Goal: Entertainment & Leisure: Consume media (video, audio)

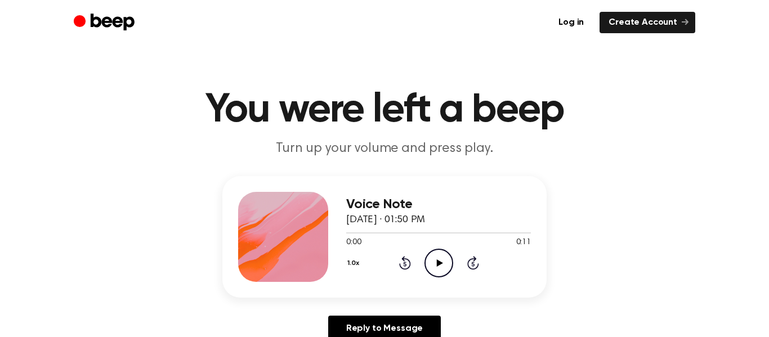
click at [437, 263] on icon at bounding box center [439, 262] width 6 height 7
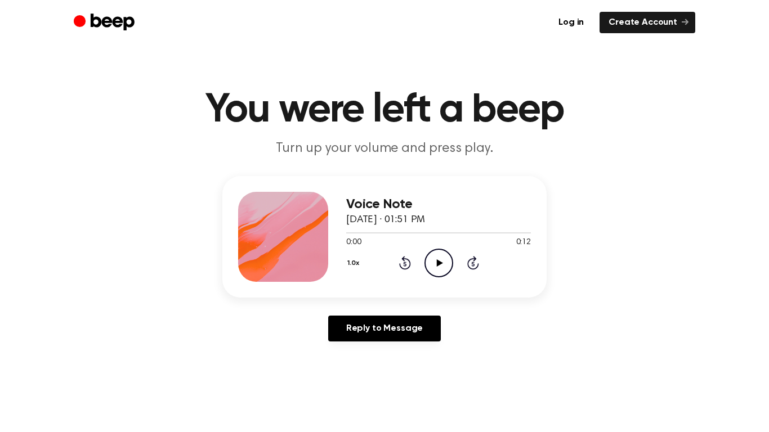
click at [438, 263] on icon at bounding box center [439, 262] width 6 height 7
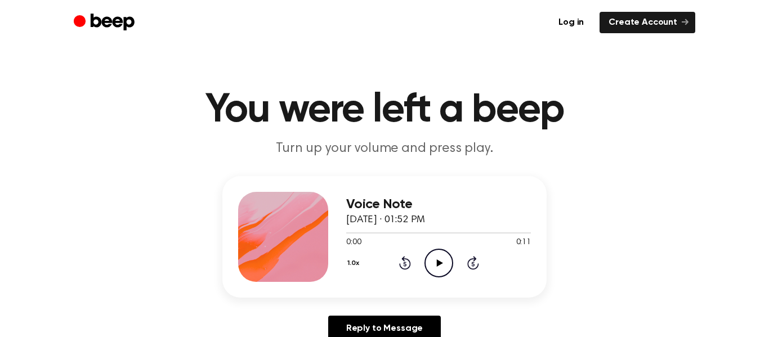
click at [438, 267] on icon "Play Audio" at bounding box center [438, 263] width 29 height 29
click at [441, 265] on icon "Pause Audio" at bounding box center [438, 263] width 29 height 29
click at [438, 262] on icon at bounding box center [439, 262] width 6 height 7
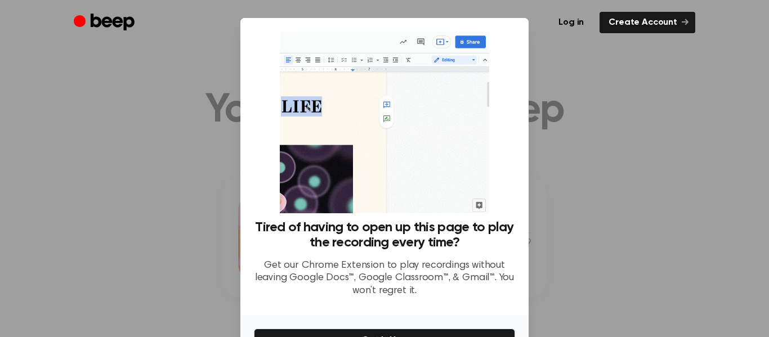
click at [566, 106] on div at bounding box center [384, 168] width 769 height 337
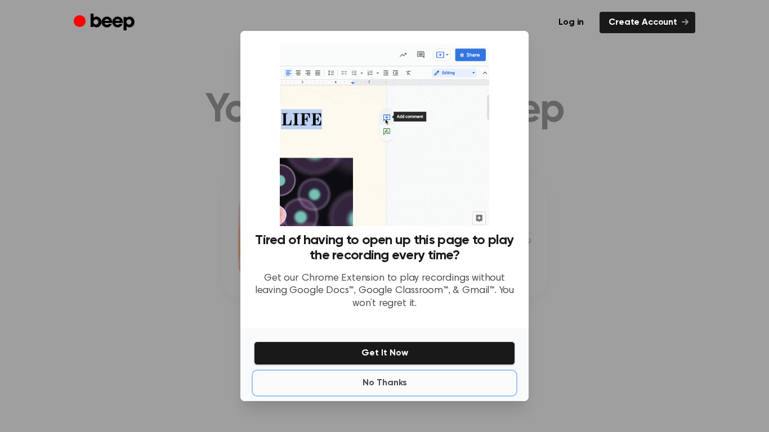
click at [404, 337] on button "No Thanks" at bounding box center [384, 383] width 261 height 23
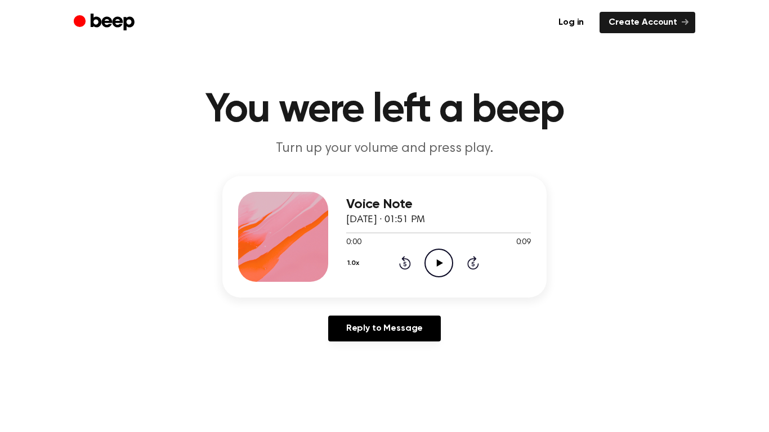
click at [440, 262] on icon at bounding box center [439, 262] width 6 height 7
click at [440, 263] on icon at bounding box center [438, 262] width 5 height 7
drag, startPoint x: 447, startPoint y: 234, endPoint x: 231, endPoint y: 227, distance: 215.7
click at [231, 227] on div "Voice Note August 14, 2022 · 01:51 PM 0:04 0:09 Your browser does not support t…" at bounding box center [384, 237] width 324 height 122
click at [348, 231] on div at bounding box center [438, 232] width 185 height 9
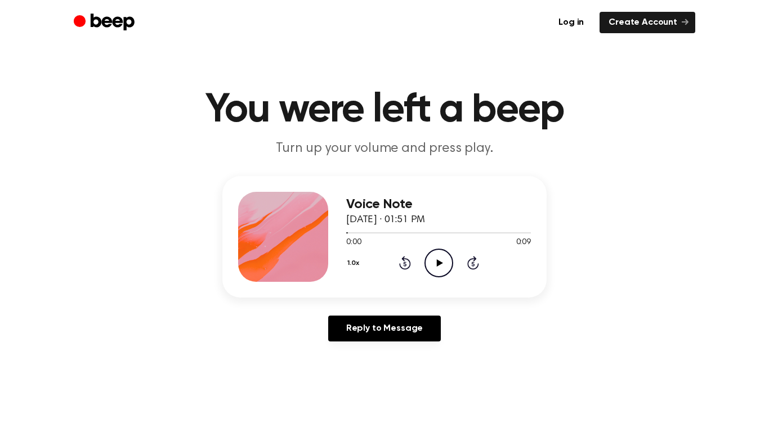
click at [439, 265] on icon "Play Audio" at bounding box center [438, 263] width 29 height 29
